Goal: Task Accomplishment & Management: Manage account settings

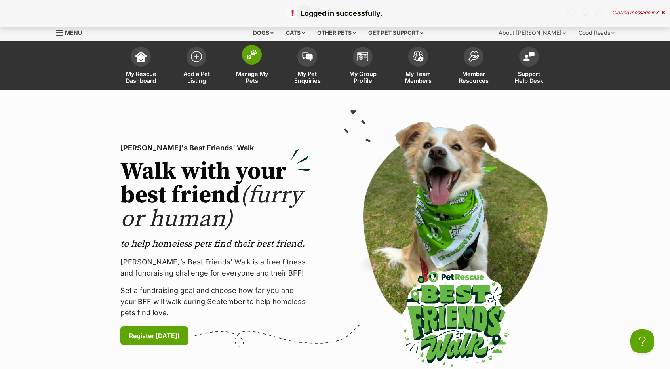
click at [266, 58] on link "Manage My Pets" at bounding box center [251, 66] width 55 height 47
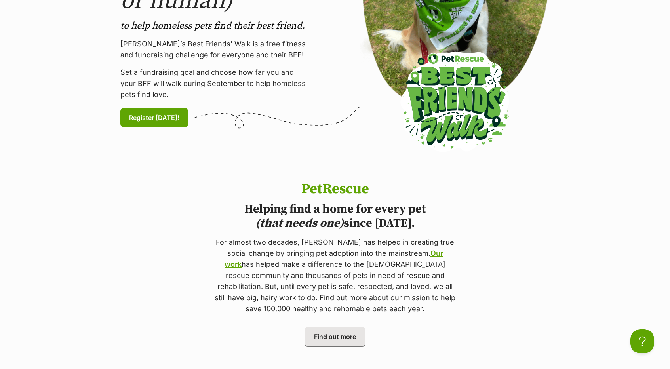
scroll to position [134, 0]
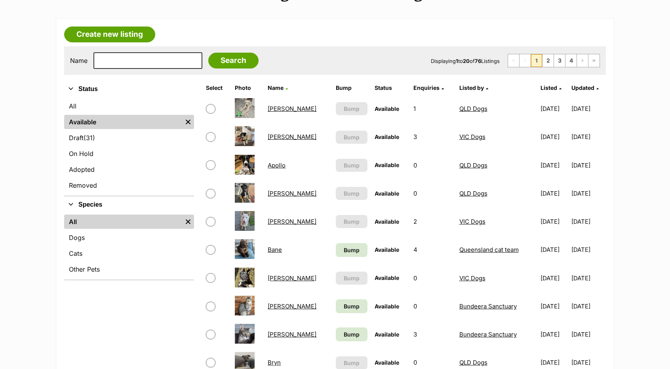
scroll to position [119, 0]
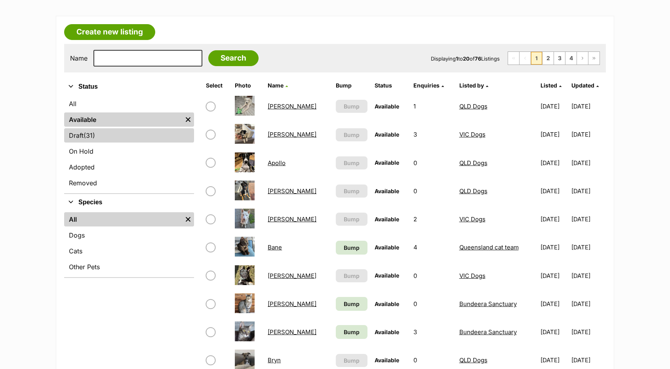
click at [98, 137] on link "Draft (31) Items" at bounding box center [129, 135] width 130 height 14
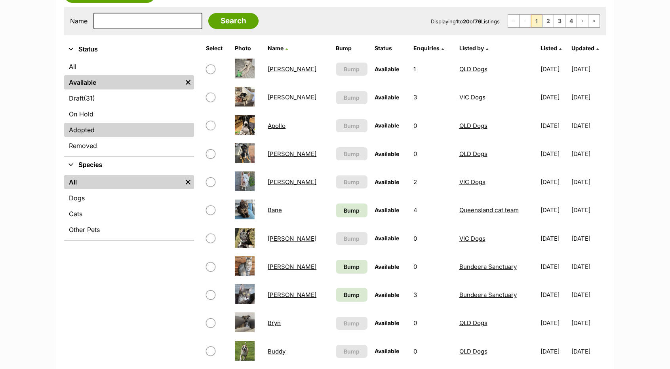
scroll to position [158, 0]
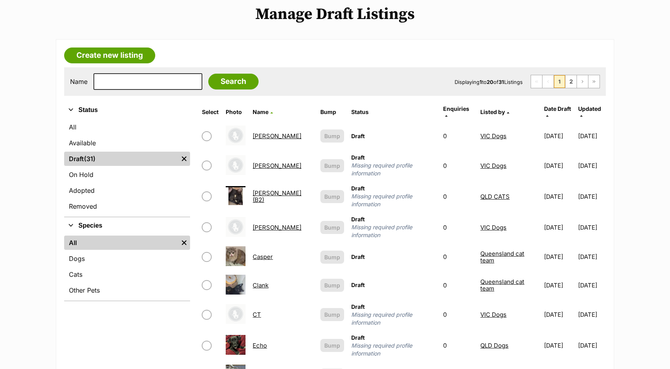
scroll to position [119, 0]
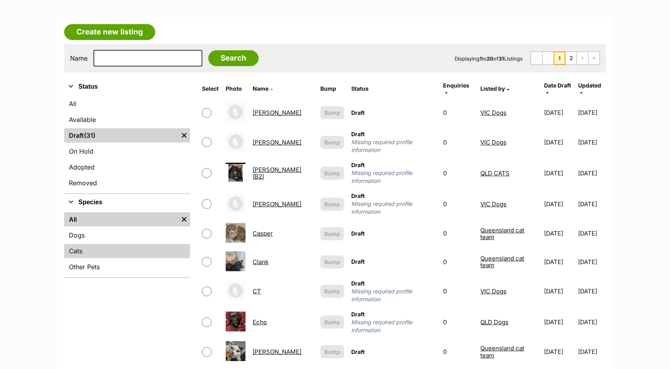
click at [81, 248] on link "Cats" at bounding box center [127, 251] width 126 height 14
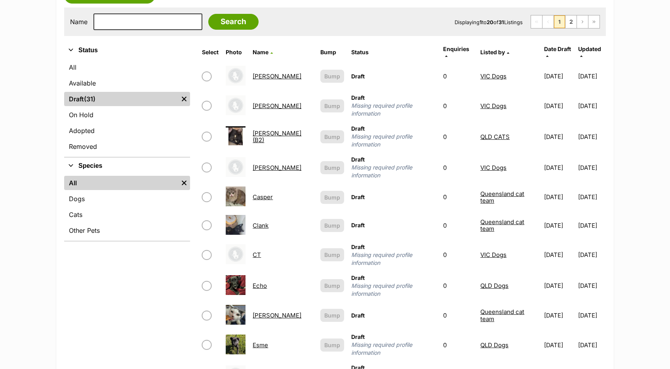
scroll to position [158, 0]
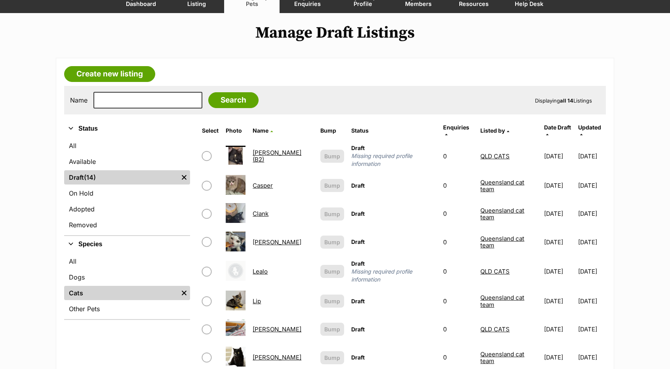
scroll to position [79, 0]
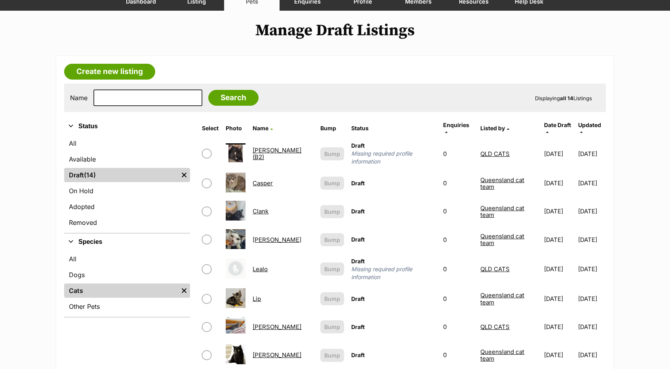
drag, startPoint x: 278, startPoint y: 146, endPoint x: 211, endPoint y: 148, distance: 66.5
click at [211, 149] on input "checkbox" at bounding box center [207, 154] width 10 height 10
checkbox input "true"
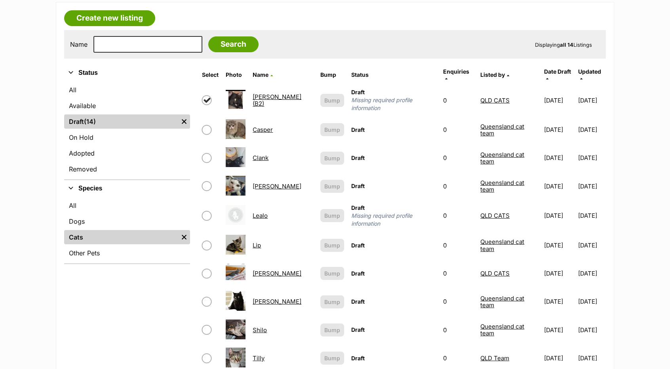
scroll to position [158, 0]
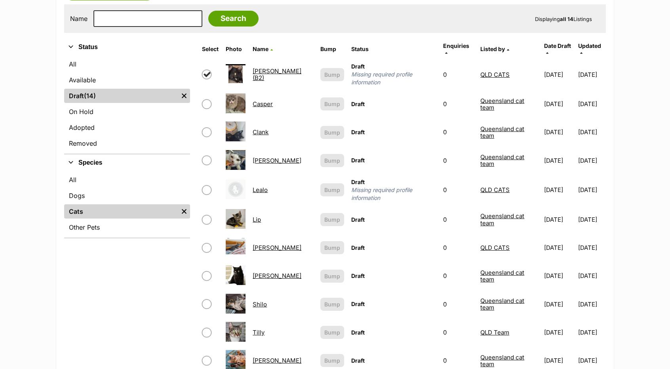
click at [208, 156] on input "checkbox" at bounding box center [207, 161] width 10 height 10
checkbox input "true"
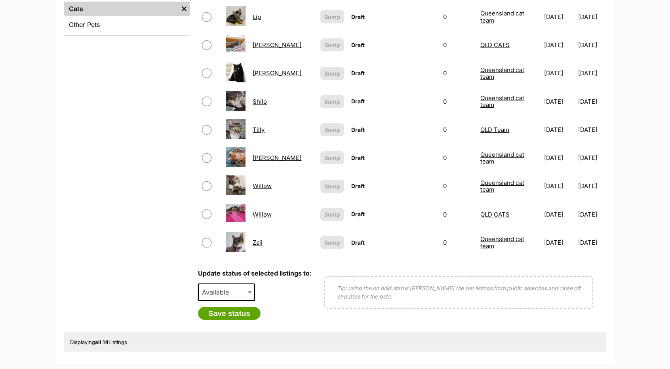
scroll to position [396, 0]
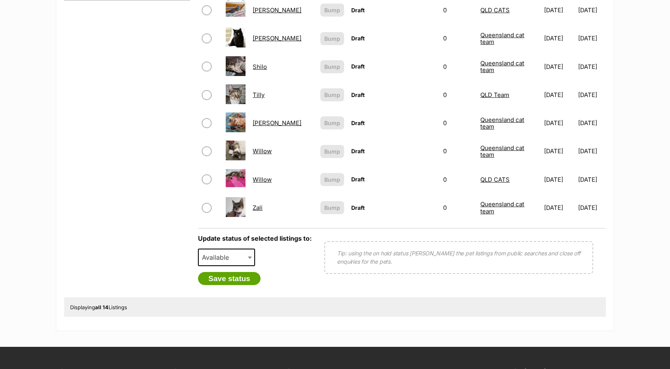
click at [235, 252] on span "Available" at bounding box center [218, 257] width 38 height 11
select select "removed"
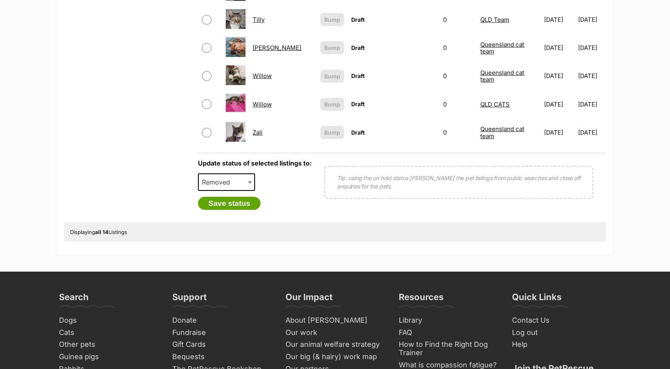
scroll to position [475, 0]
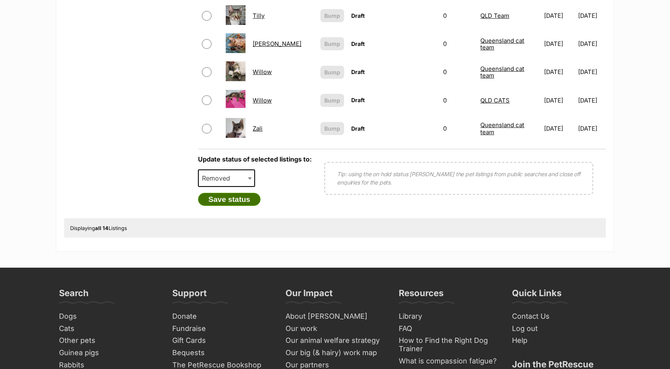
click at [240, 193] on button "Save status" at bounding box center [229, 199] width 63 height 13
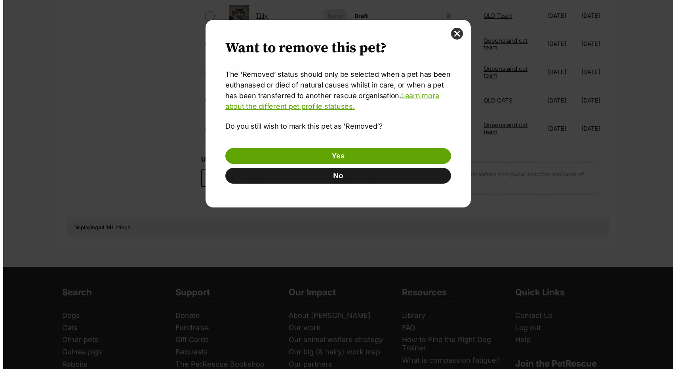
scroll to position [0, 0]
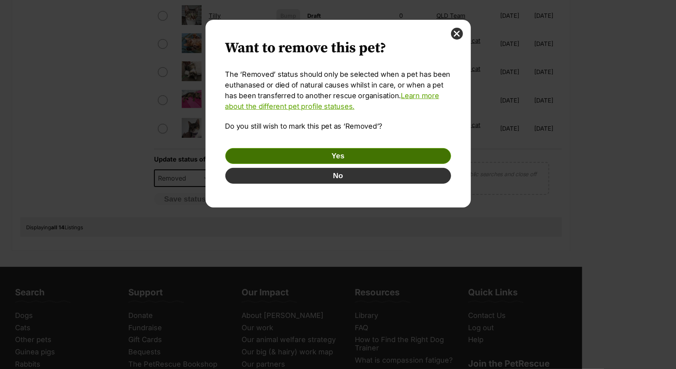
click at [291, 152] on button "Yes" at bounding box center [338, 156] width 226 height 16
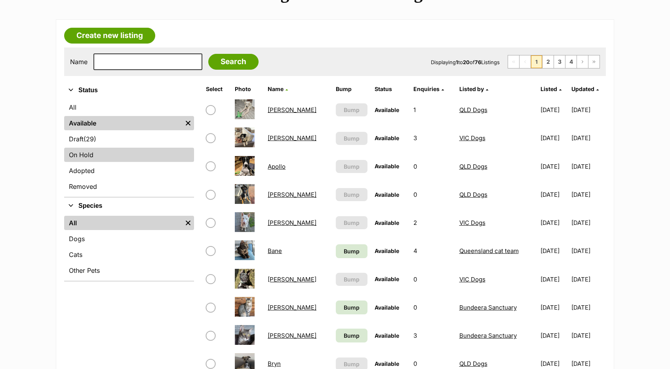
scroll to position [119, 0]
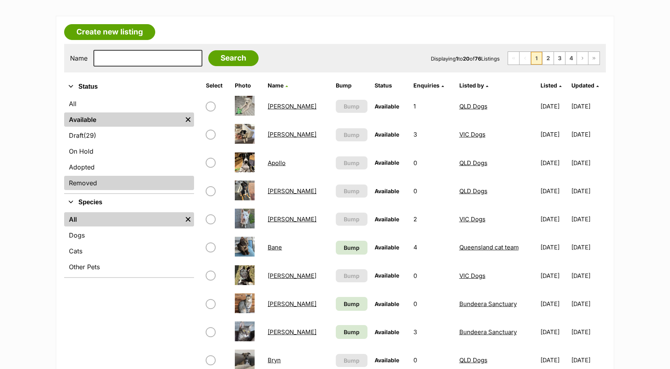
click at [106, 186] on link "Removed" at bounding box center [129, 183] width 130 height 14
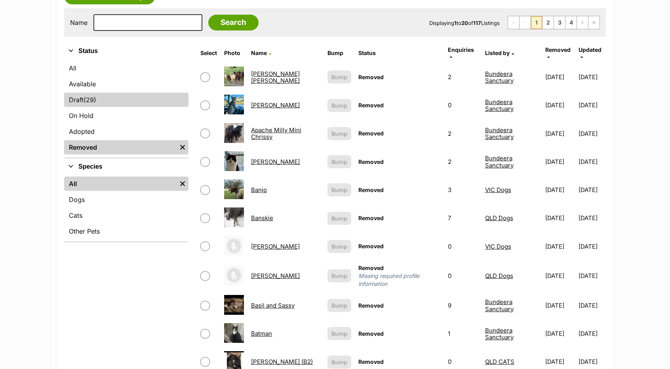
scroll to position [158, 0]
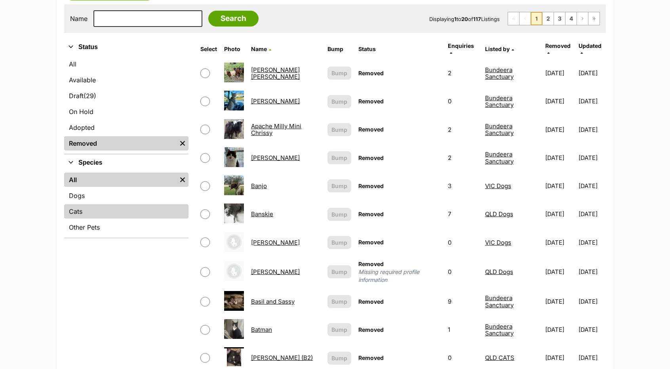
click at [89, 206] on link "Cats" at bounding box center [126, 211] width 124 height 14
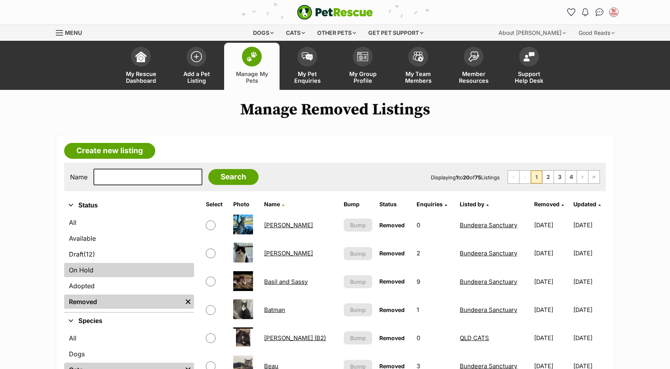
click at [85, 271] on link "On Hold" at bounding box center [129, 270] width 130 height 14
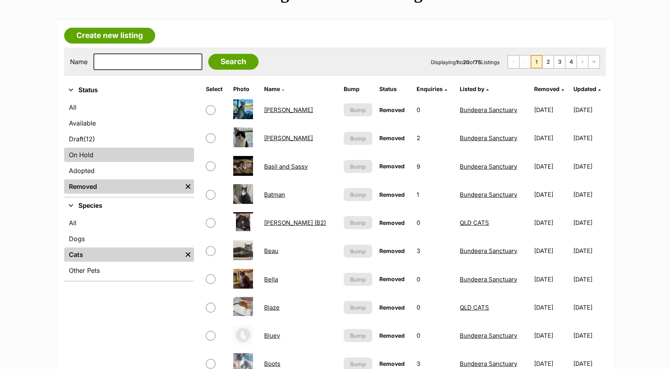
scroll to position [119, 0]
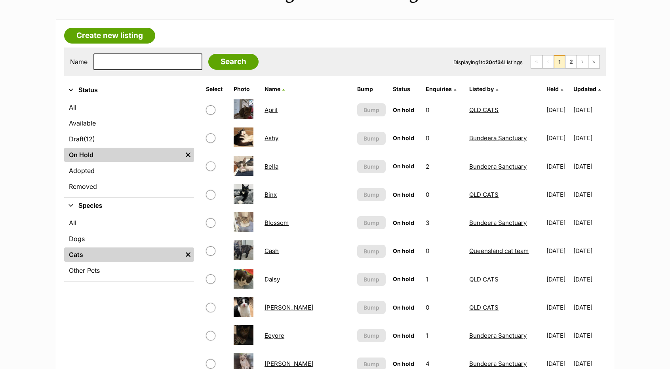
scroll to position [119, 0]
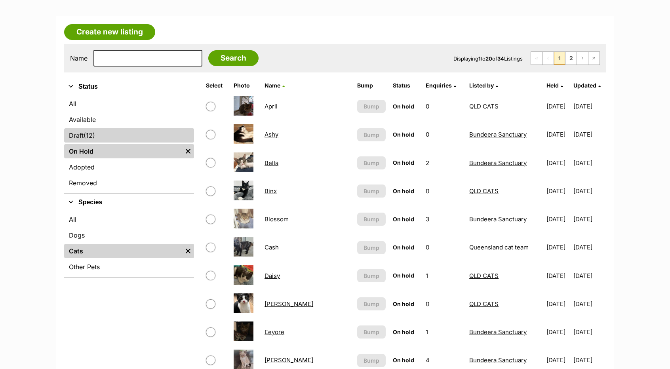
click at [100, 130] on link "Draft (12) Items" at bounding box center [129, 135] width 130 height 14
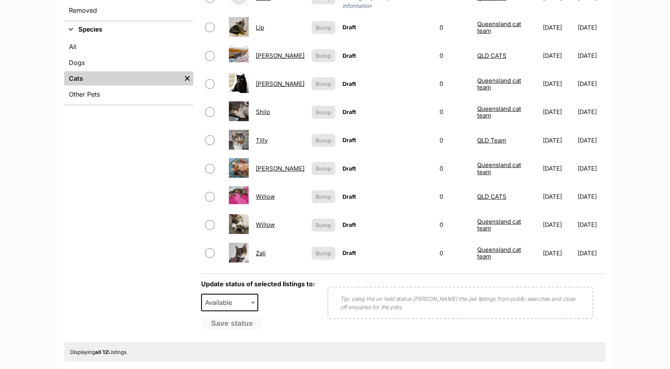
scroll to position [317, 0]
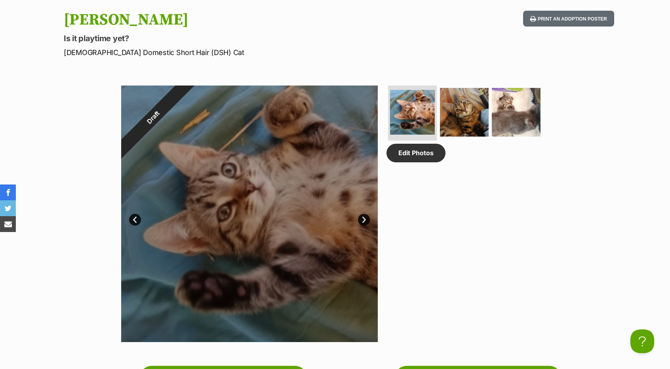
scroll to position [317, 0]
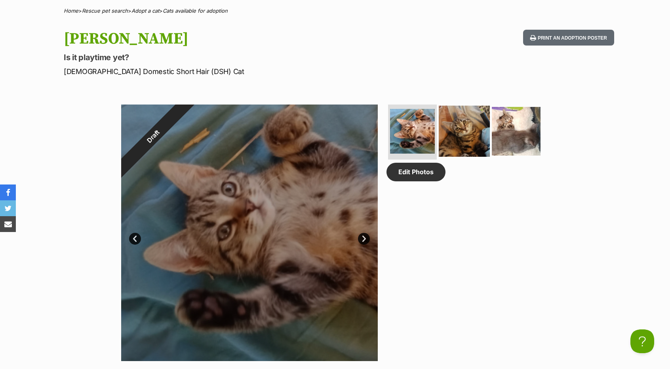
click at [450, 127] on img at bounding box center [464, 130] width 51 height 51
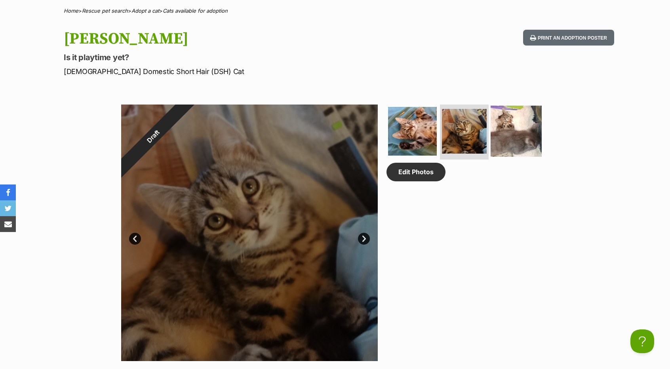
click at [495, 133] on img at bounding box center [516, 130] width 51 height 51
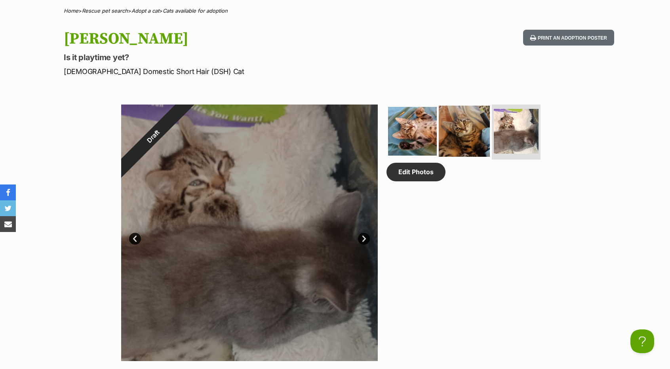
click at [452, 122] on img at bounding box center [464, 130] width 51 height 51
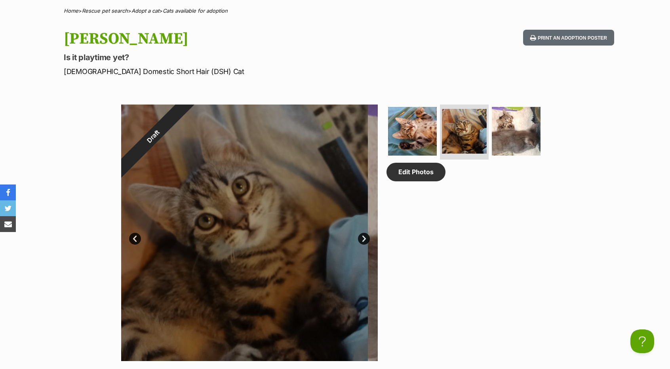
click at [383, 131] on section "Draft 2 of 3 images 2 of 3 images 2 of 3 images Next Prev 1 2 3 Edit Photos" at bounding box center [334, 227] width 451 height 268
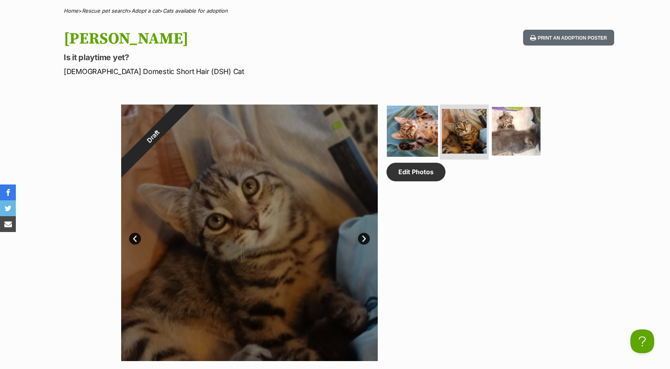
click at [399, 126] on img at bounding box center [412, 130] width 51 height 51
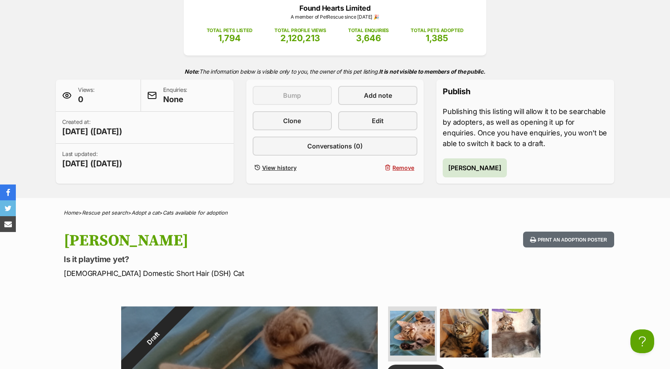
scroll to position [79, 0]
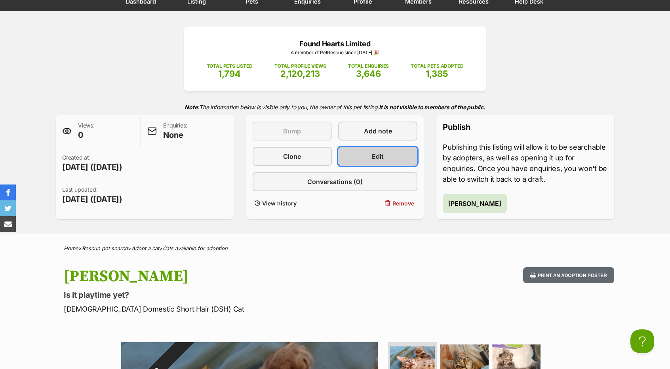
click at [373, 161] on span "Edit" at bounding box center [378, 157] width 12 height 10
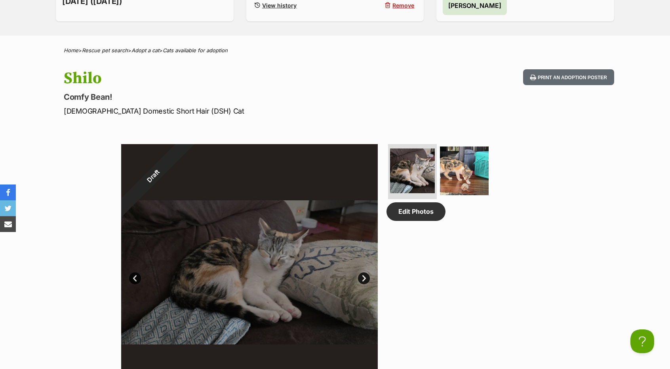
scroll to position [277, 0]
click at [463, 172] on img at bounding box center [464, 170] width 51 height 51
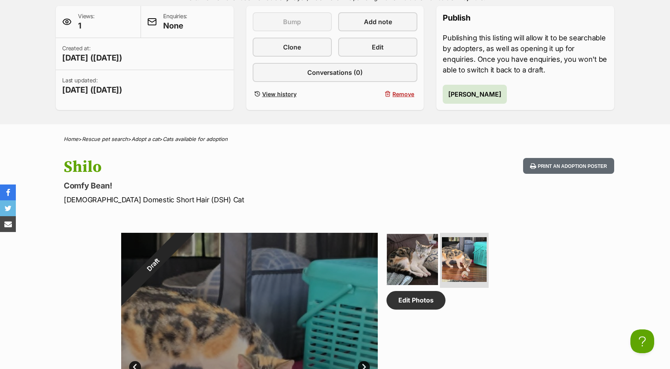
scroll to position [158, 0]
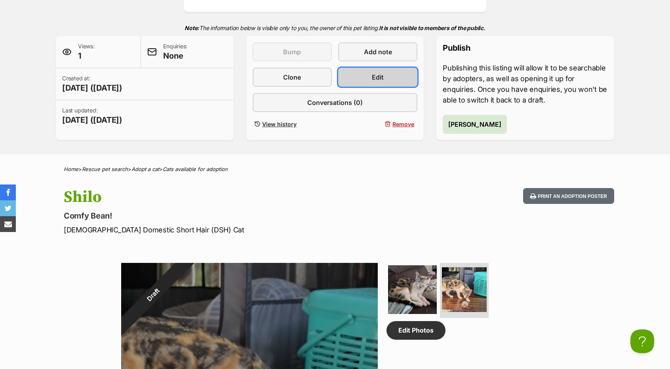
click at [404, 80] on link "Edit" at bounding box center [377, 77] width 79 height 19
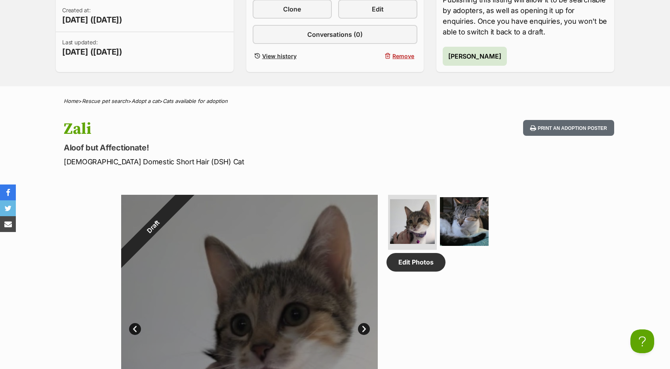
scroll to position [198, 0]
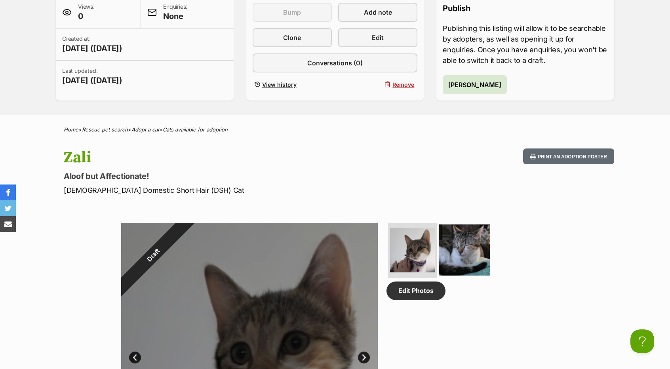
click at [452, 244] on img at bounding box center [464, 249] width 51 height 51
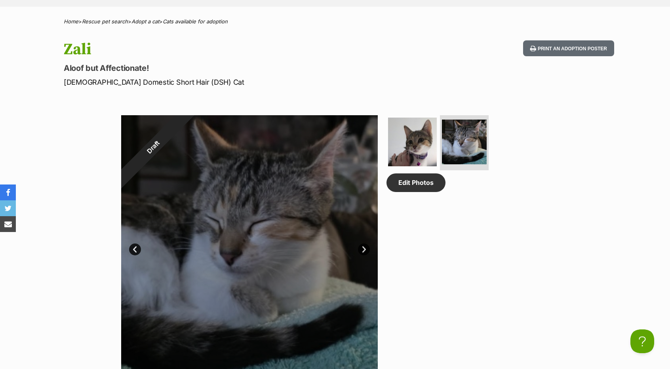
scroll to position [356, 0]
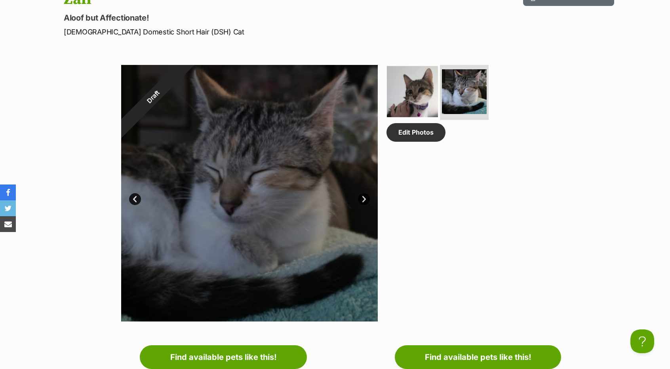
click at [417, 99] on img at bounding box center [412, 91] width 51 height 51
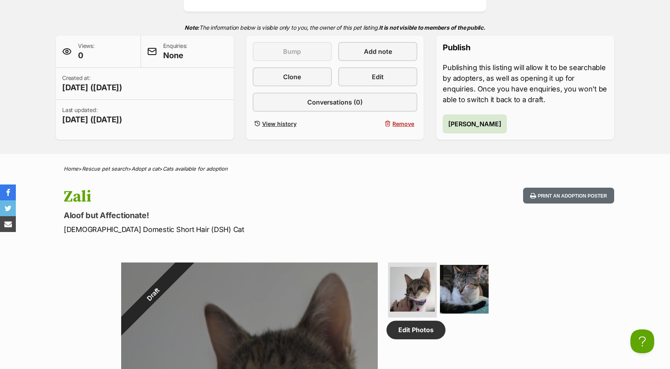
scroll to position [158, 0]
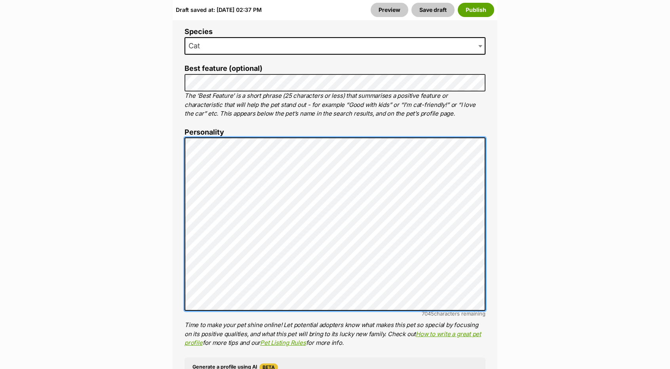
scroll to position [554, 0]
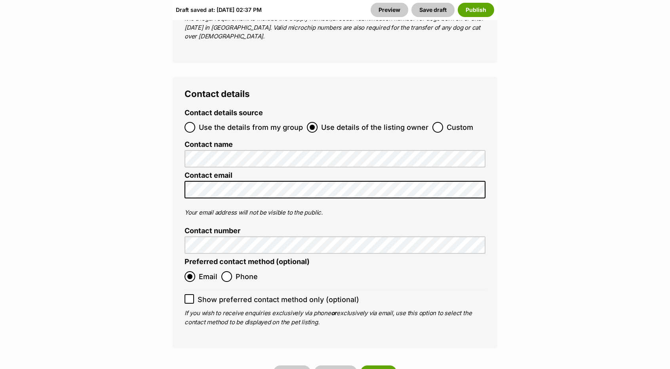
scroll to position [3088, 0]
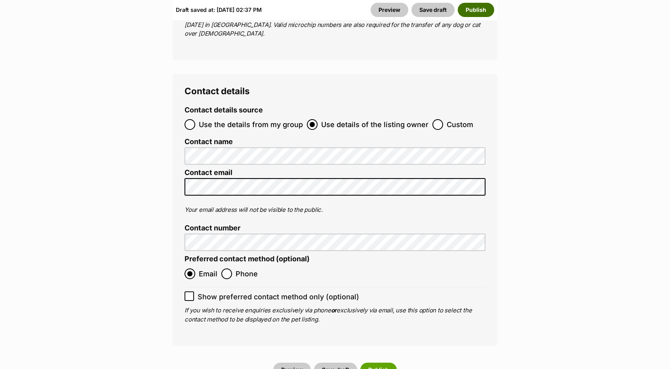
click at [486, 12] on button "Publish" at bounding box center [476, 10] width 36 height 14
